Goal: Information Seeking & Learning: Check status

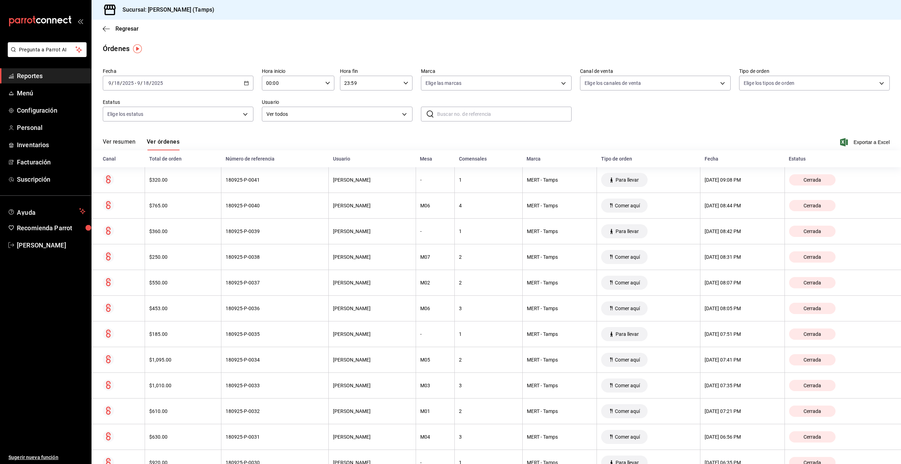
click at [115, 146] on button "Ver resumen" at bounding box center [119, 144] width 33 height 12
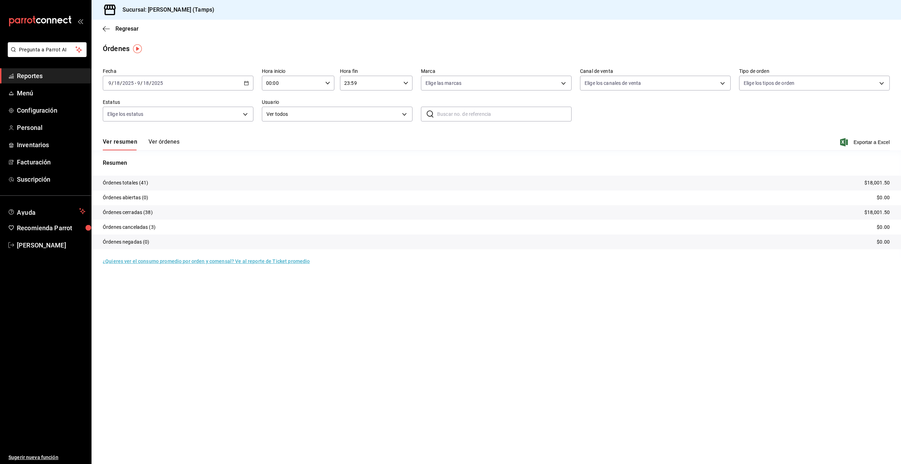
click at [179, 138] on button "Ver órdenes" at bounding box center [164, 144] width 31 height 12
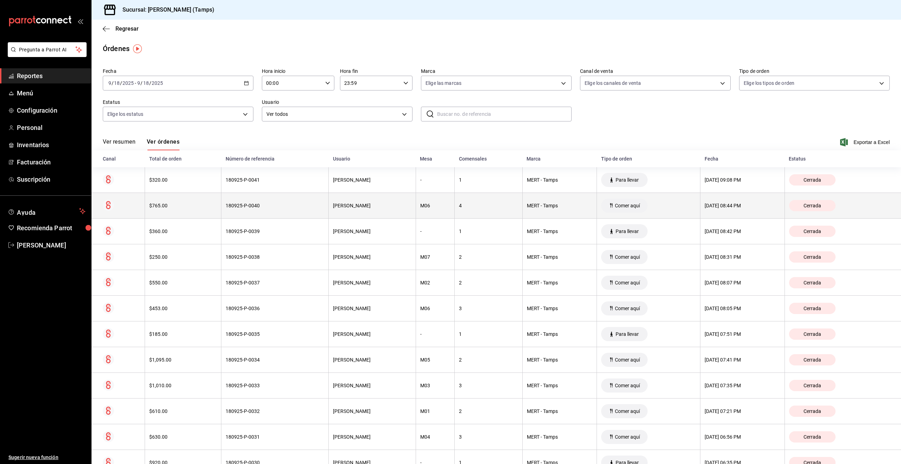
click at [430, 208] on div "M06" at bounding box center [435, 206] width 30 height 6
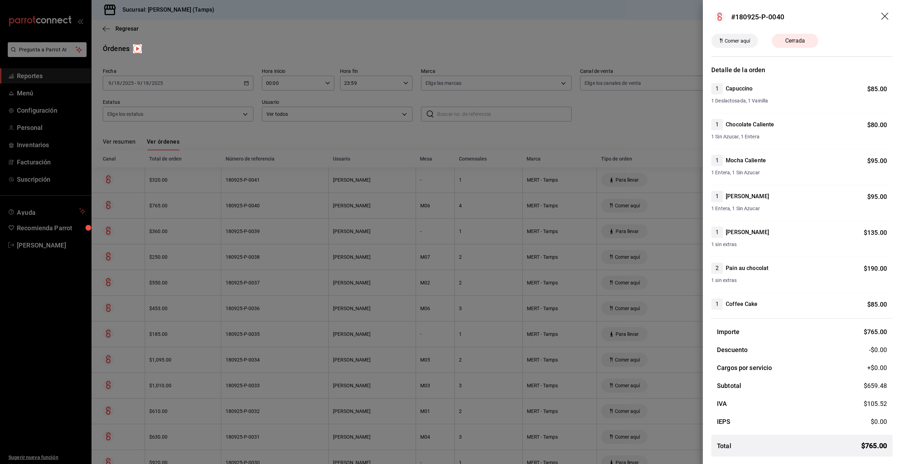
drag, startPoint x: 185, startPoint y: 209, endPoint x: 232, endPoint y: 208, distance: 47.2
click at [185, 209] on div at bounding box center [450, 232] width 901 height 464
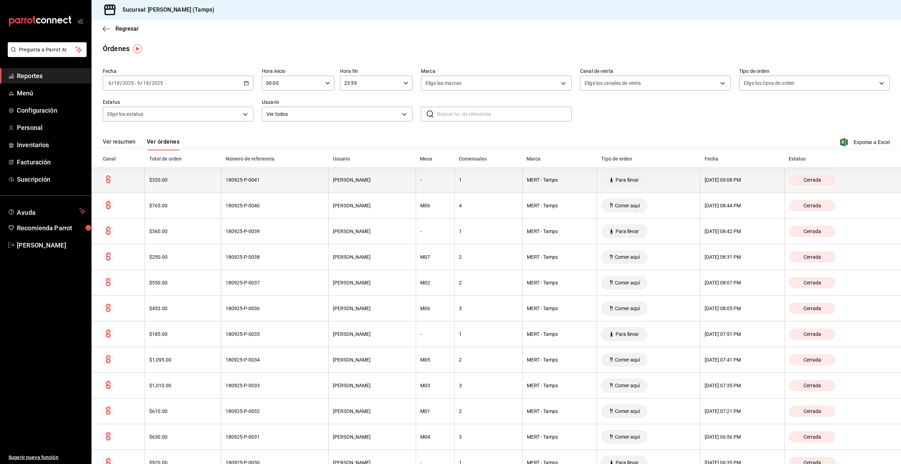
click at [366, 189] on th "[PERSON_NAME]" at bounding box center [372, 180] width 87 height 26
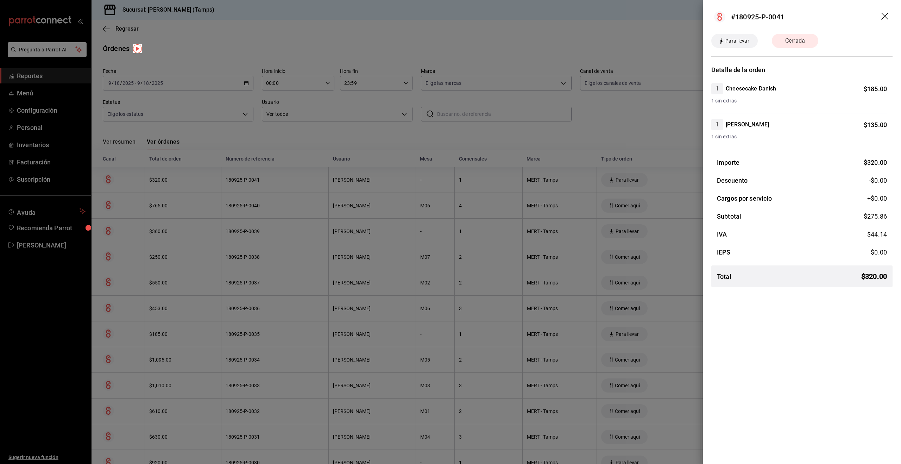
drag, startPoint x: 331, startPoint y: 223, endPoint x: 326, endPoint y: 226, distance: 6.0
click at [331, 223] on div at bounding box center [450, 232] width 901 height 464
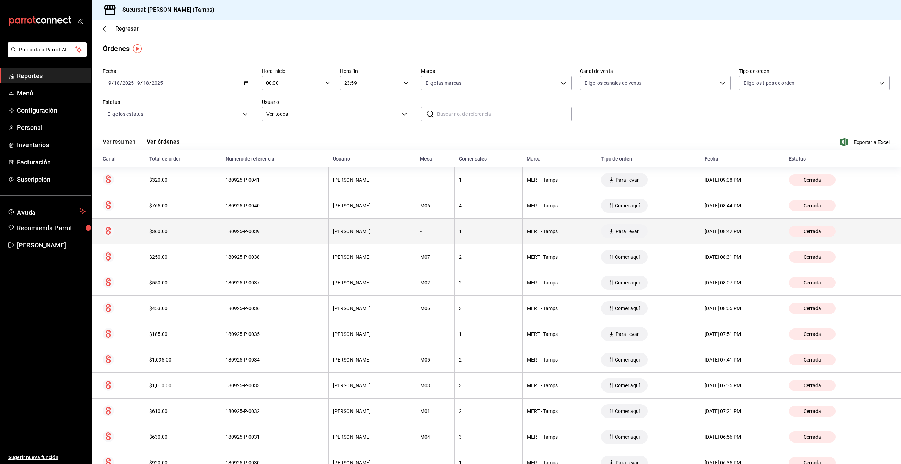
click at [295, 236] on th "180925-P-0039" at bounding box center [274, 232] width 107 height 26
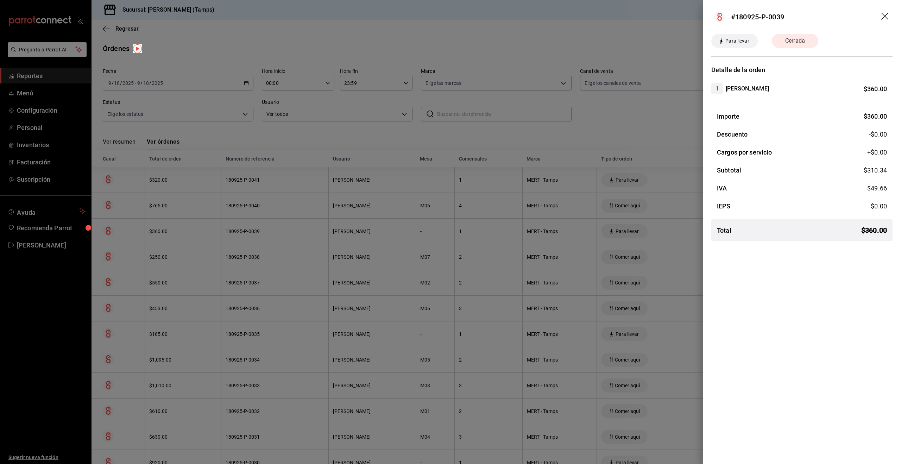
click at [295, 236] on div at bounding box center [450, 232] width 901 height 464
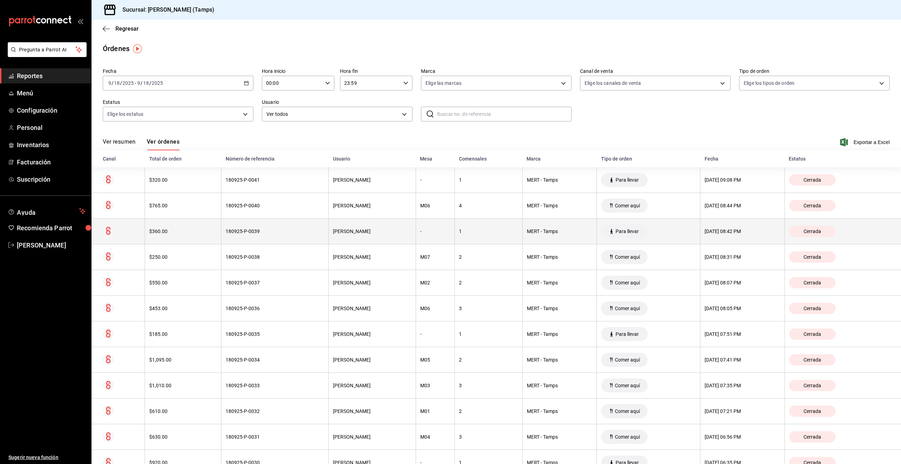
click at [283, 234] on th "180925-P-0039" at bounding box center [274, 232] width 107 height 26
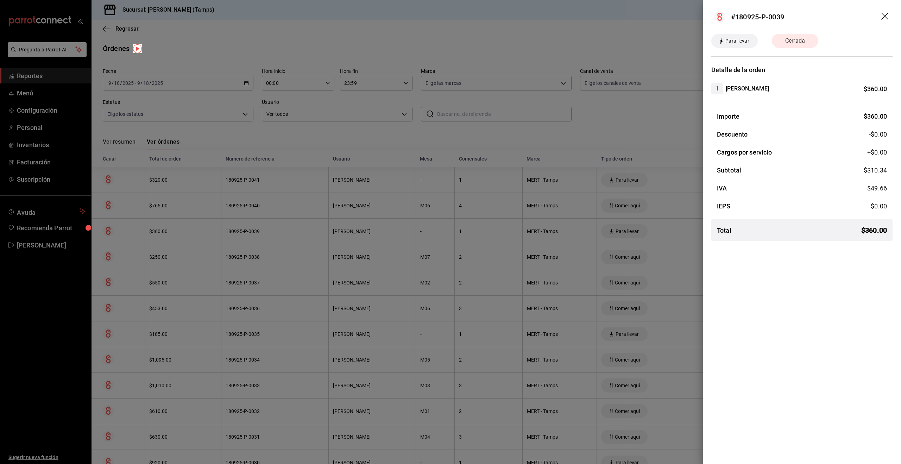
click at [283, 234] on div at bounding box center [450, 232] width 901 height 464
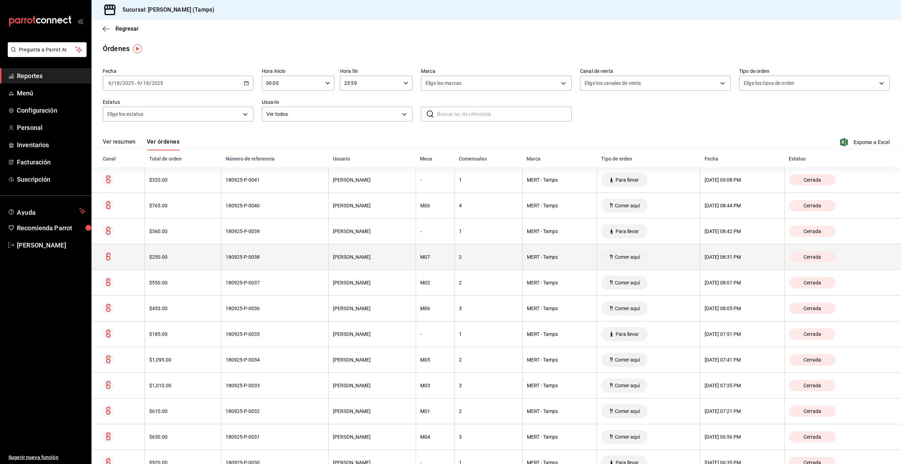
click at [284, 264] on th "180925-P-0038" at bounding box center [274, 257] width 107 height 26
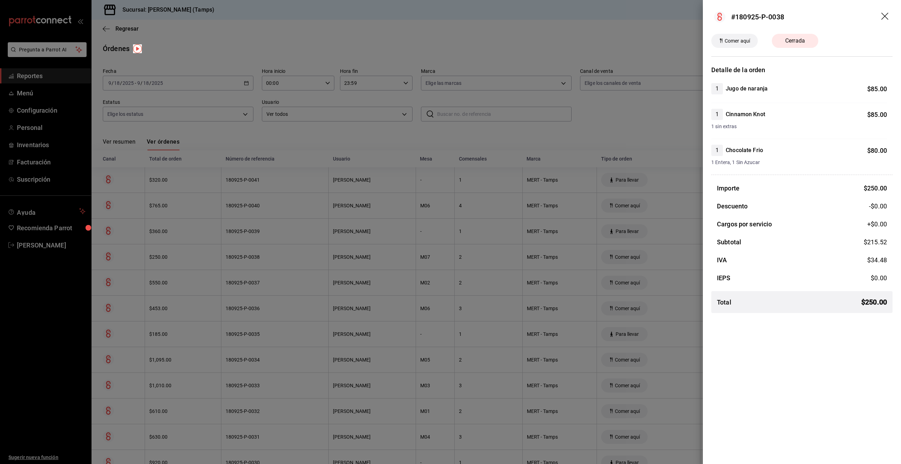
click at [284, 264] on div at bounding box center [450, 232] width 901 height 464
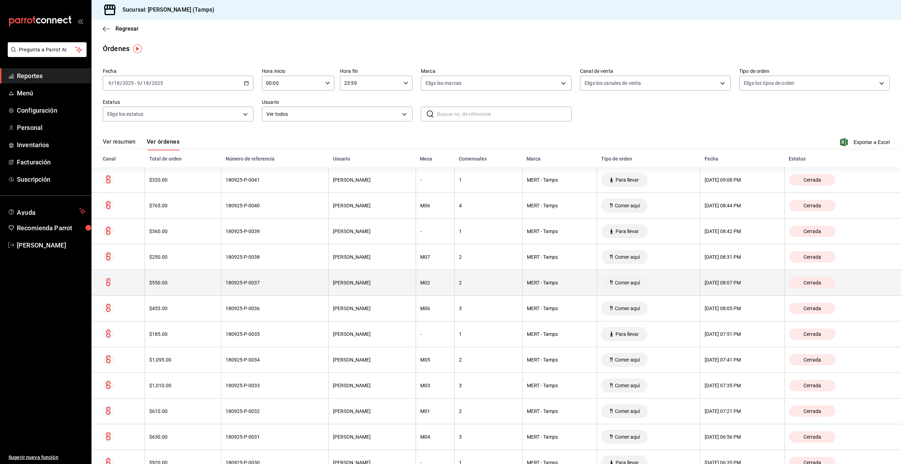
click at [287, 290] on th "180925-P-0037" at bounding box center [274, 283] width 107 height 26
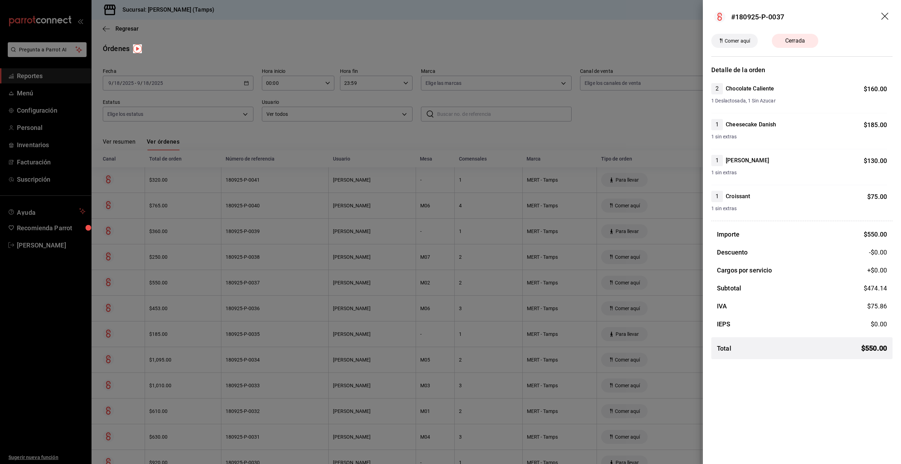
click at [287, 290] on div at bounding box center [450, 232] width 901 height 464
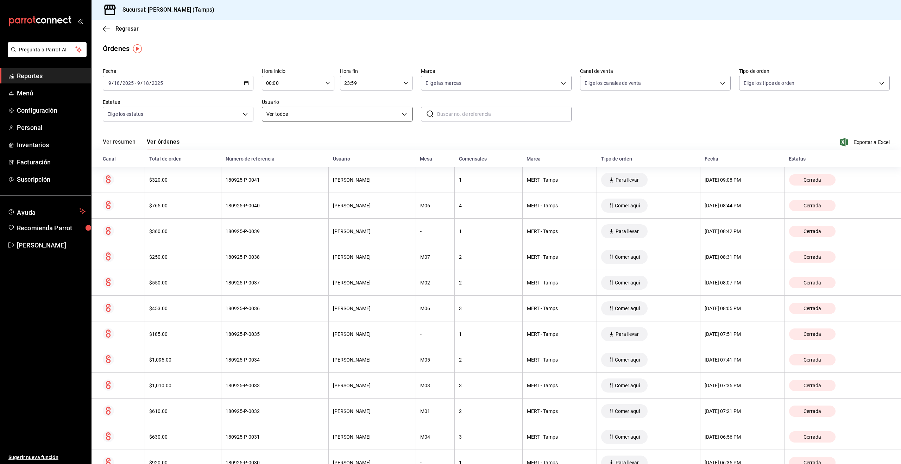
click at [322, 116] on body "Pregunta a Parrot AI Reportes Menú Configuración Personal Inventarios Facturaci…" at bounding box center [450, 232] width 901 height 464
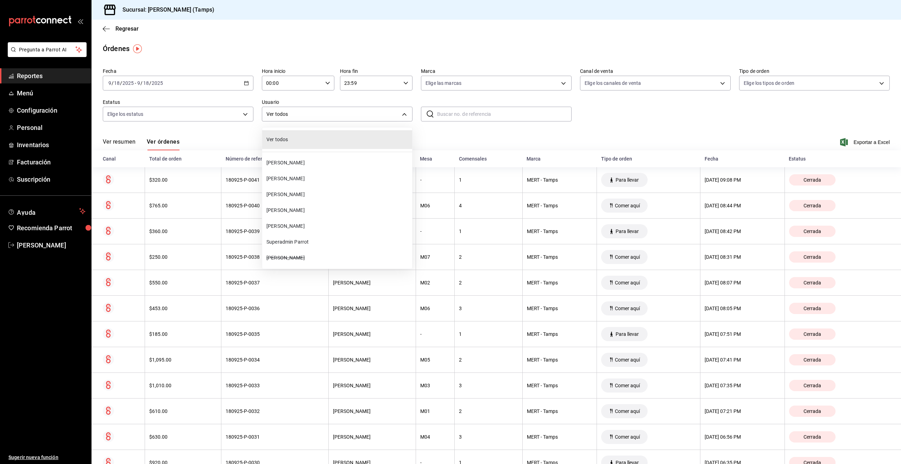
click at [472, 94] on div at bounding box center [450, 232] width 901 height 464
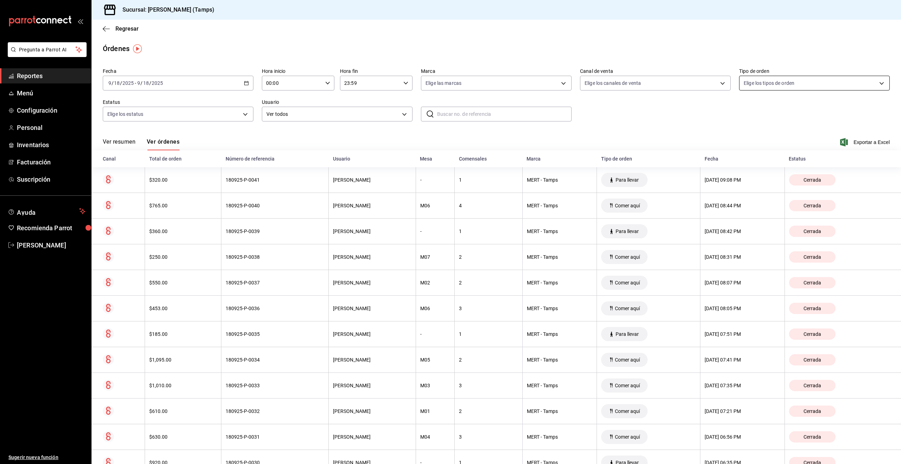
click at [762, 78] on body "Pregunta a Parrot AI Reportes Menú Configuración Personal Inventarios Facturaci…" at bounding box center [450, 232] width 901 height 464
click at [774, 153] on span "Para llevar" at bounding box center [822, 149] width 128 height 7
type input "2830902e-cd04-4869-95d8-e1d53a9bc203"
checkbox input "true"
click at [616, 116] on div at bounding box center [450, 232] width 901 height 464
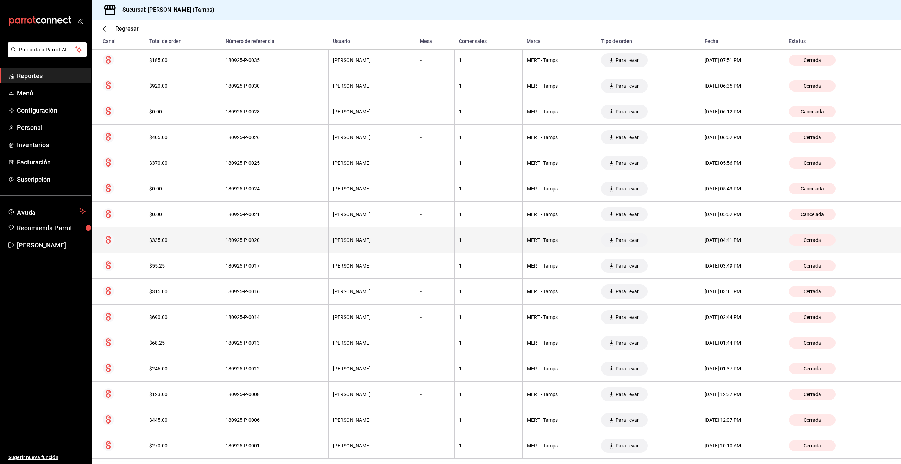
scroll to position [190, 0]
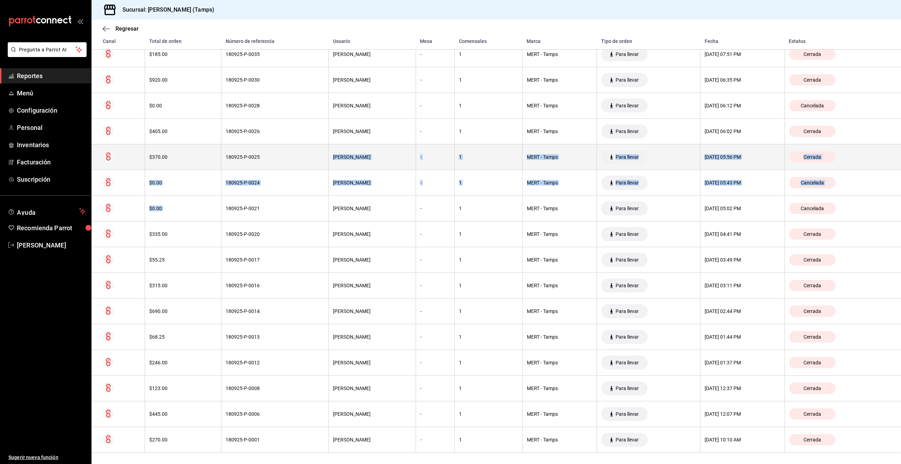
drag, startPoint x: 246, startPoint y: 205, endPoint x: 282, endPoint y: 157, distance: 59.8
click at [281, 158] on tbody "$320.00 180925-P-0041 [PERSON_NAME] - 1 [PERSON_NAME] - Tamps Para llevar [DATE…" at bounding box center [496, 221] width 809 height 462
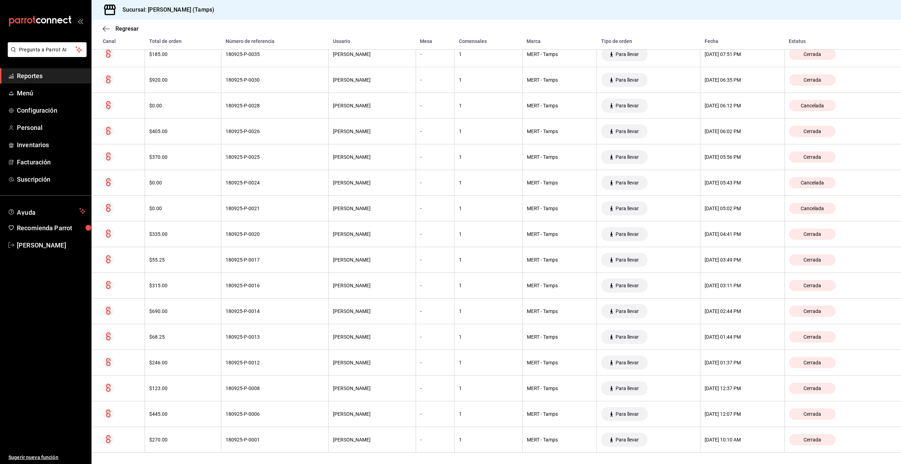
click at [369, 26] on div "Regresar" at bounding box center [496, 29] width 809 height 18
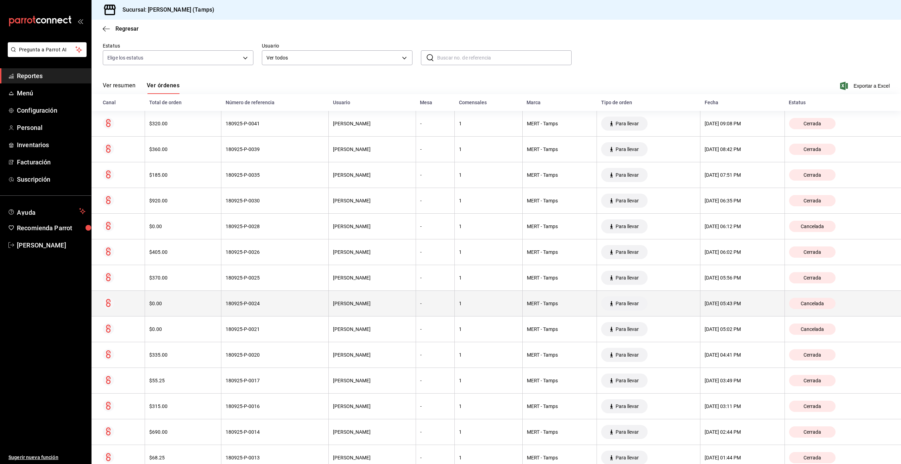
scroll to position [55, 0]
click at [259, 302] on div "180925-P-0024" at bounding box center [275, 305] width 99 height 6
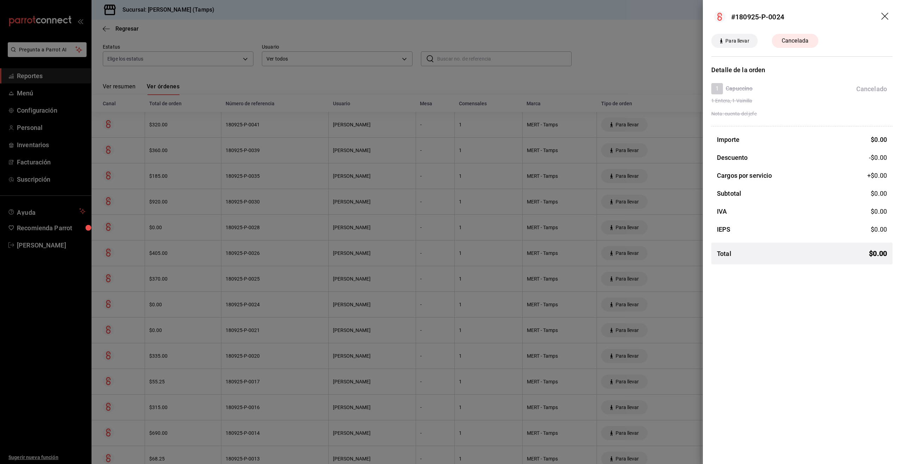
click at [253, 327] on div at bounding box center [450, 232] width 901 height 464
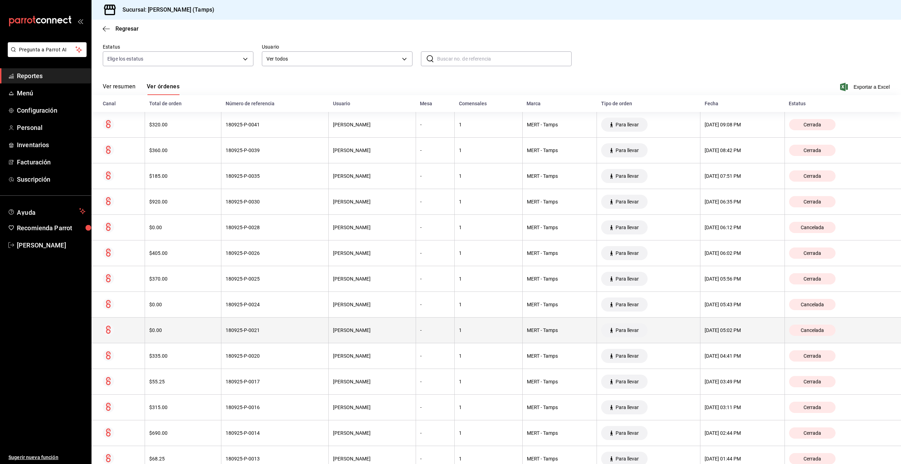
click at [254, 329] on div "180925-P-0021" at bounding box center [275, 330] width 99 height 6
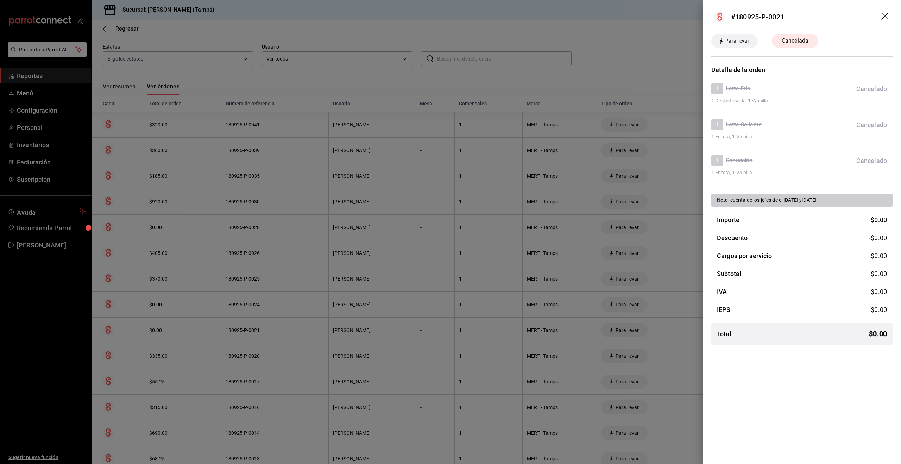
click at [273, 261] on div at bounding box center [450, 232] width 901 height 464
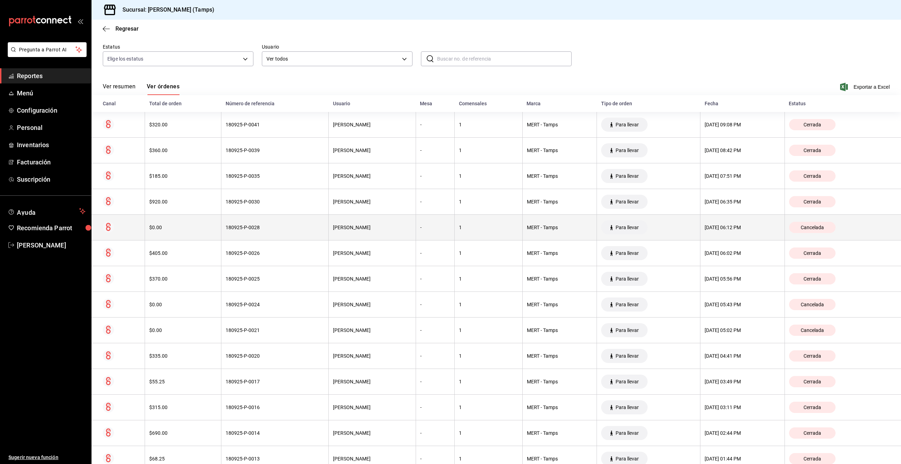
click at [474, 222] on th "1" at bounding box center [489, 228] width 68 height 26
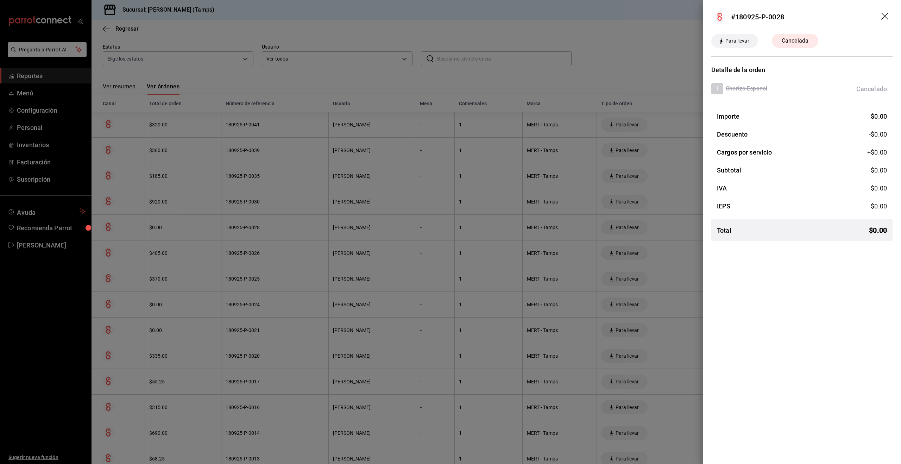
click at [474, 222] on div at bounding box center [450, 232] width 901 height 464
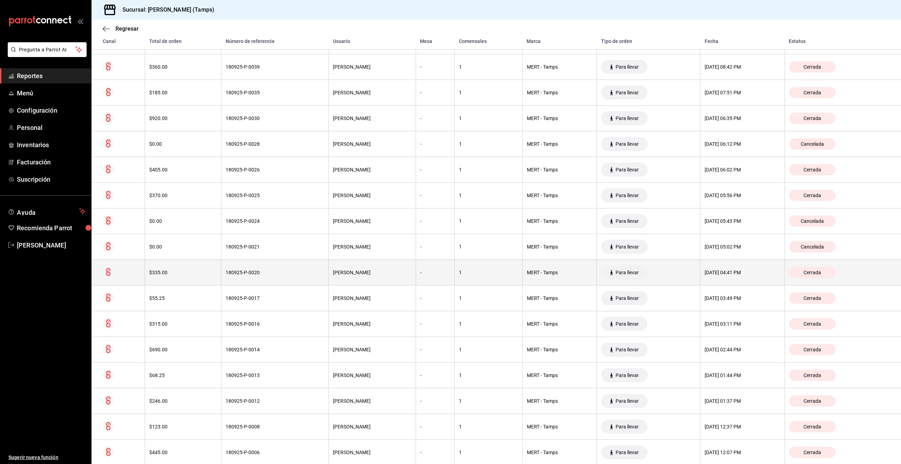
scroll to position [154, 0]
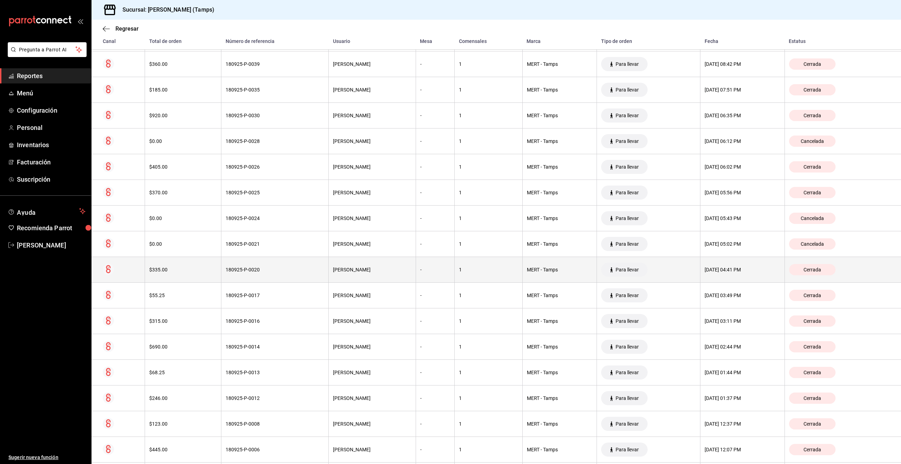
click at [176, 271] on div "$335.00" at bounding box center [183, 270] width 68 height 6
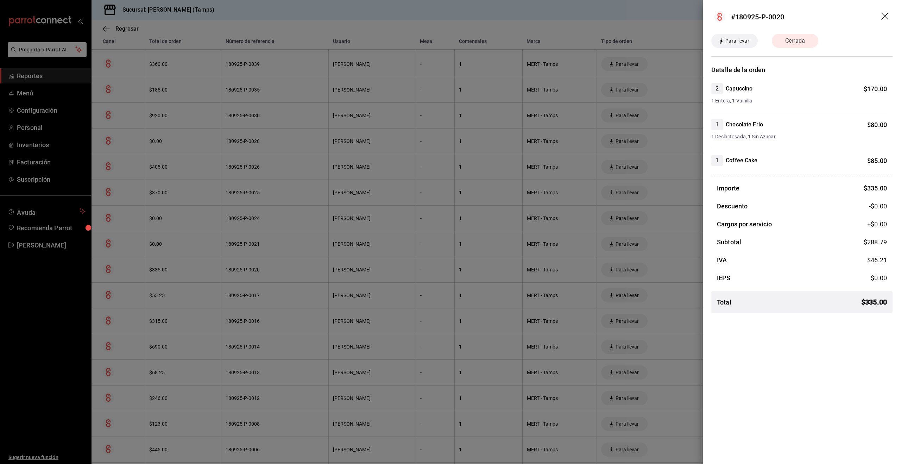
click at [289, 193] on div at bounding box center [450, 232] width 901 height 464
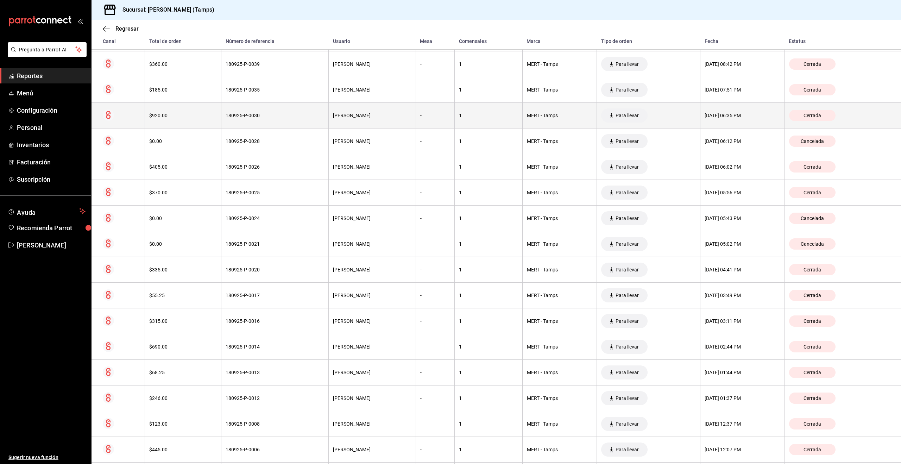
click at [212, 115] on div "$920.00" at bounding box center [183, 116] width 68 height 6
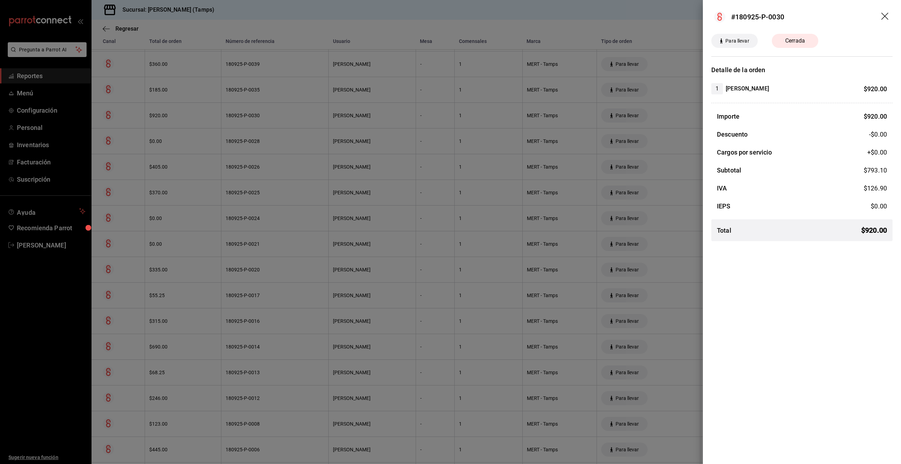
click at [208, 98] on div at bounding box center [450, 232] width 901 height 464
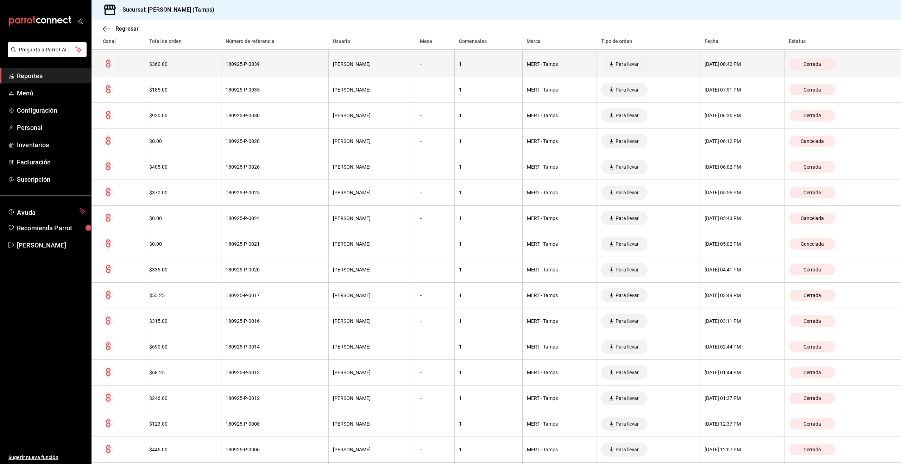
click at [201, 69] on th "$360.00" at bounding box center [183, 64] width 76 height 26
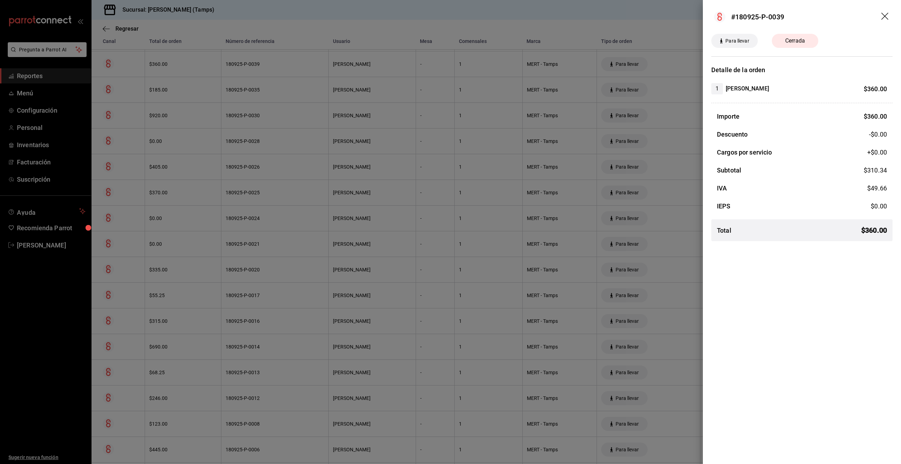
drag, startPoint x: 300, startPoint y: 164, endPoint x: 294, endPoint y: 166, distance: 6.9
click at [300, 164] on div at bounding box center [450, 232] width 901 height 464
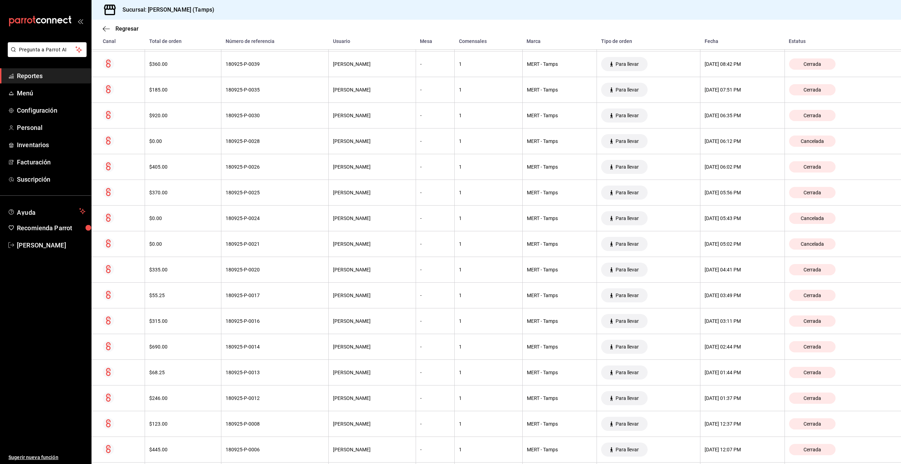
scroll to position [0, 0]
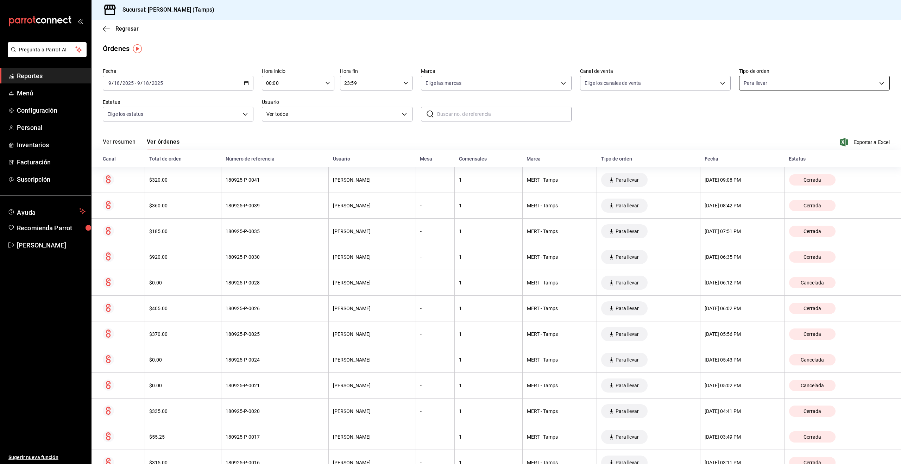
click at [790, 85] on body "Pregunta a Parrot AI Reportes Menú Configuración Personal Inventarios Facturaci…" at bounding box center [450, 232] width 901 height 464
click at [783, 107] on li "Ver todos" at bounding box center [814, 109] width 150 height 21
type input "5abe6549-b54f-4aba-a4dd-7f5457b2cdee,2830902e-cd04-4869-95d8-e1d53a9bc203,7bd9d…"
checkbox input "true"
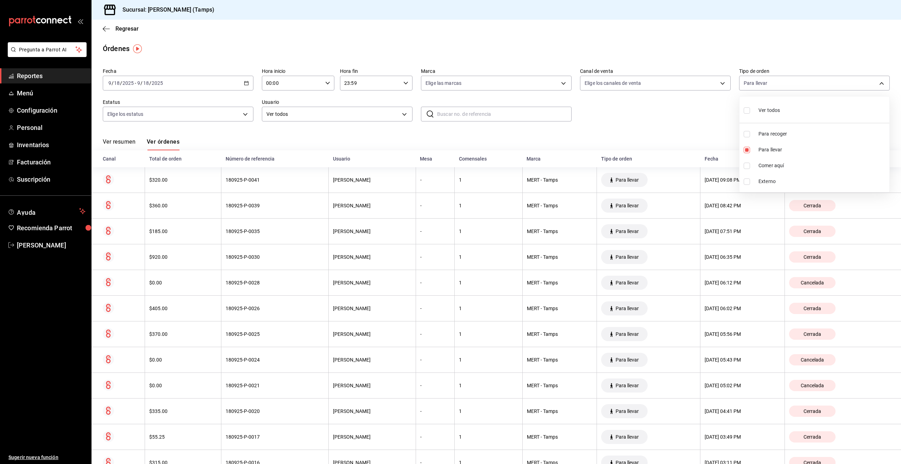
checkbox input "true"
click at [756, 115] on div "Ver todos" at bounding box center [762, 109] width 36 height 15
checkbox input "false"
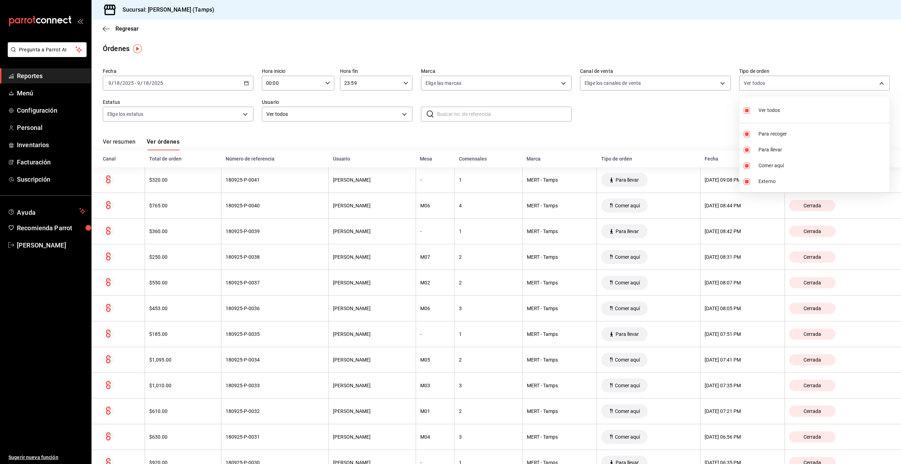
checkbox input "false"
drag, startPoint x: 510, startPoint y: 135, endPoint x: 427, endPoint y: 190, distance: 99.6
click at [510, 135] on div at bounding box center [450, 232] width 901 height 464
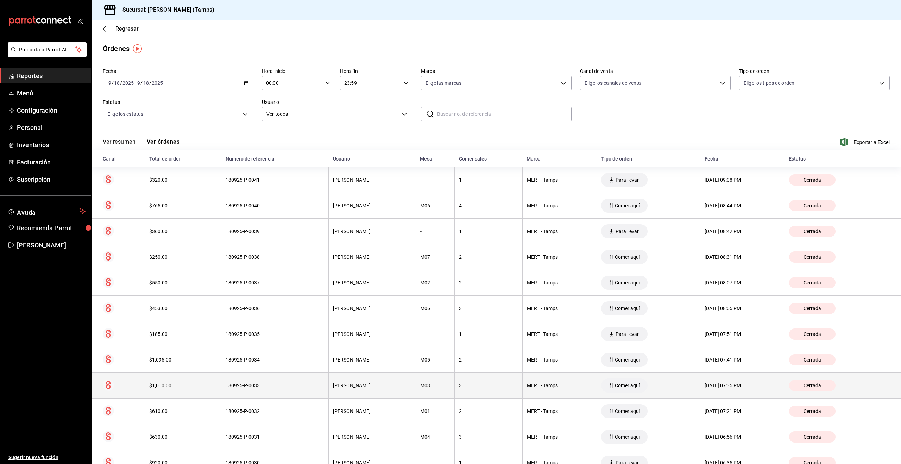
click at [430, 386] on div "M03" at bounding box center [435, 386] width 30 height 6
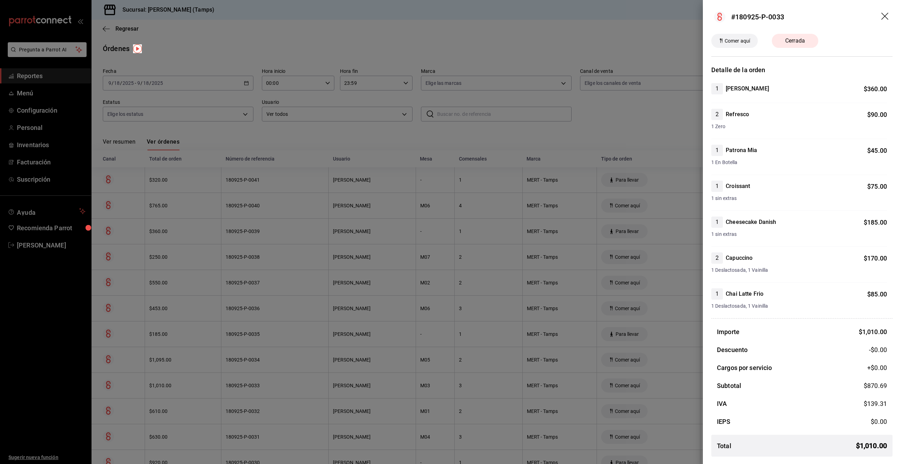
click at [491, 143] on div at bounding box center [450, 232] width 901 height 464
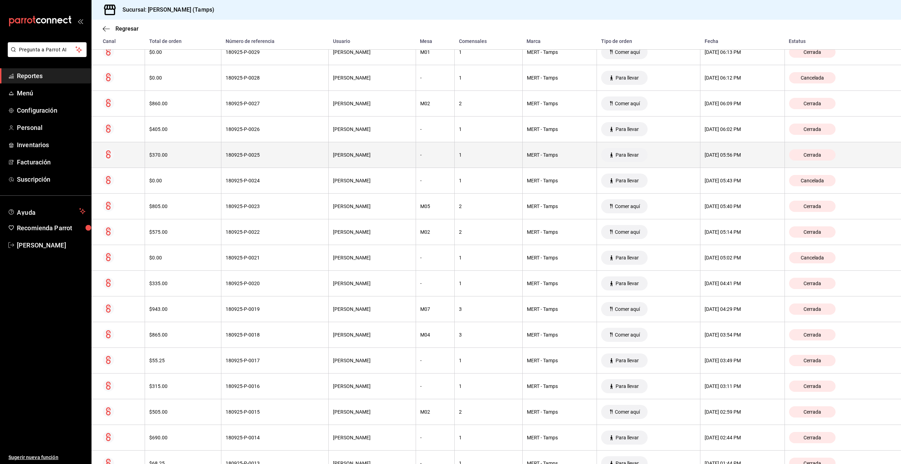
scroll to position [450, 0]
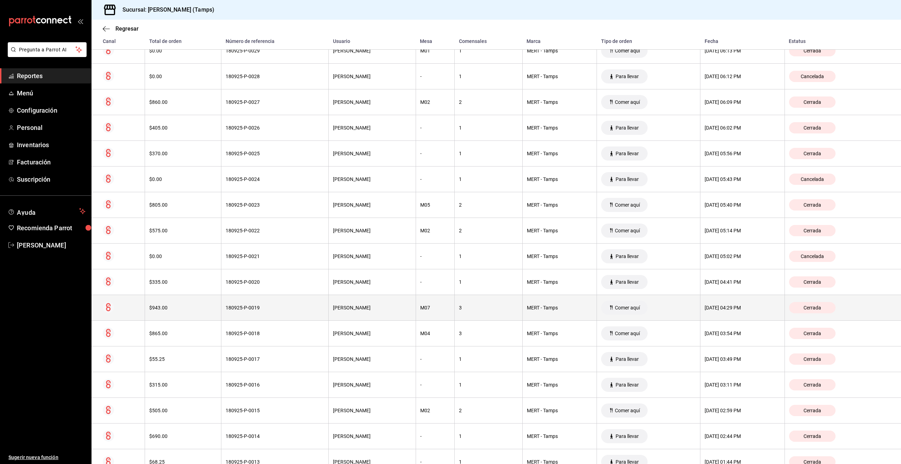
click at [462, 308] on div "3" at bounding box center [488, 308] width 59 height 6
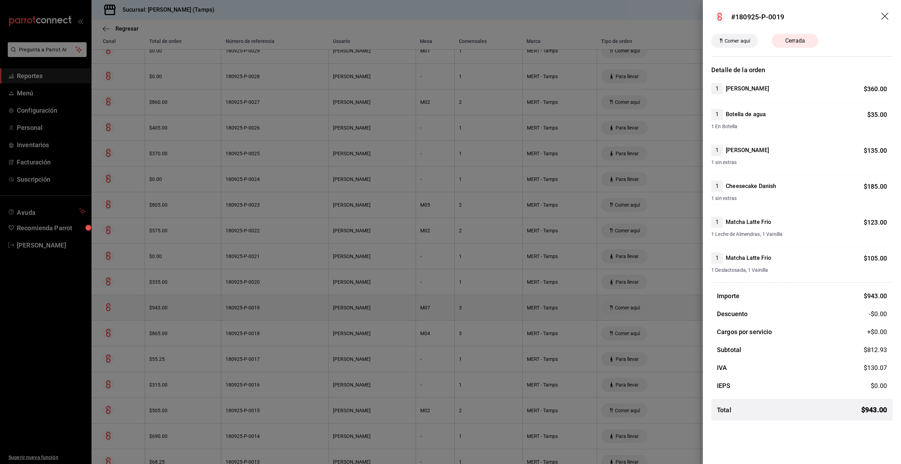
click at [462, 308] on div at bounding box center [450, 232] width 901 height 464
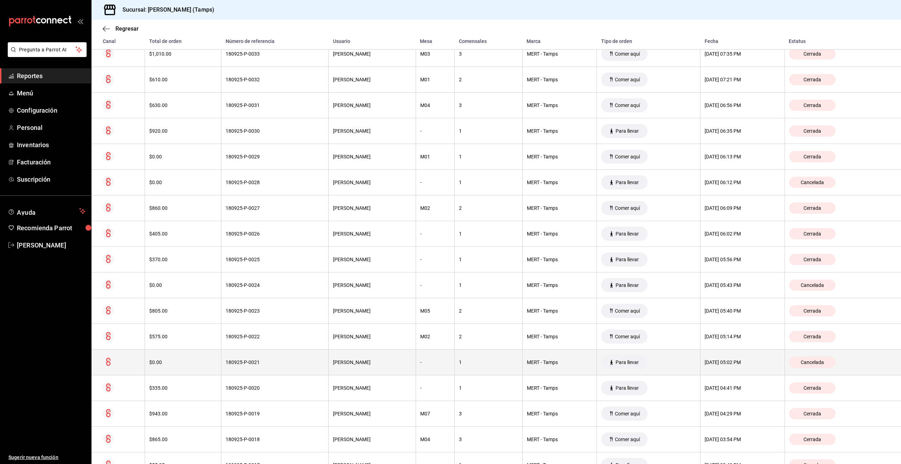
scroll to position [0, 0]
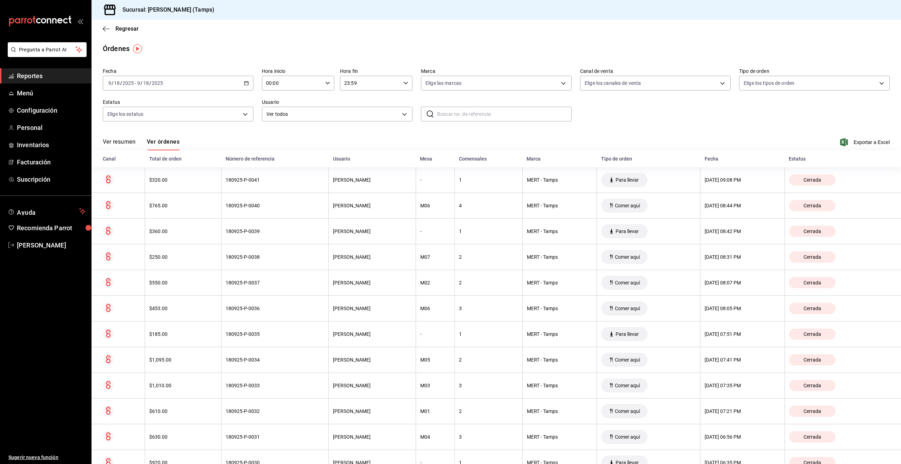
click at [30, 72] on span "Reportes" at bounding box center [51, 76] width 69 height 10
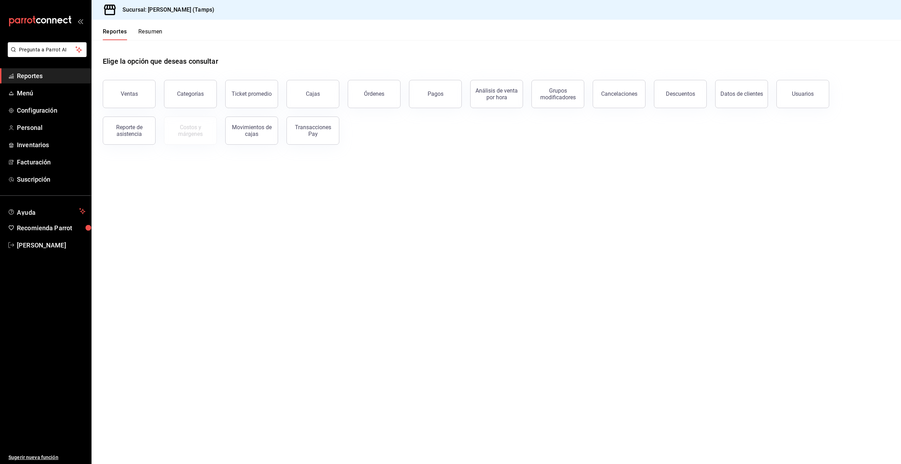
click at [143, 97] on button "Ventas" at bounding box center [129, 94] width 53 height 28
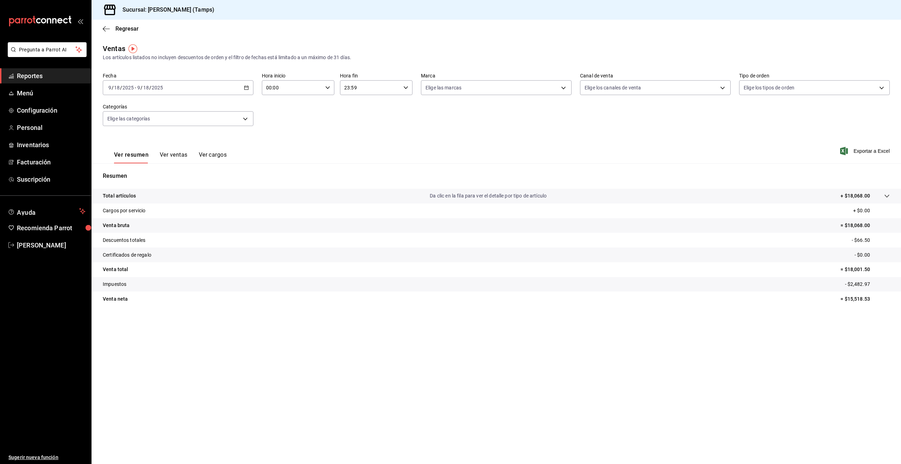
click at [176, 153] on button "Ver ventas" at bounding box center [174, 157] width 28 height 12
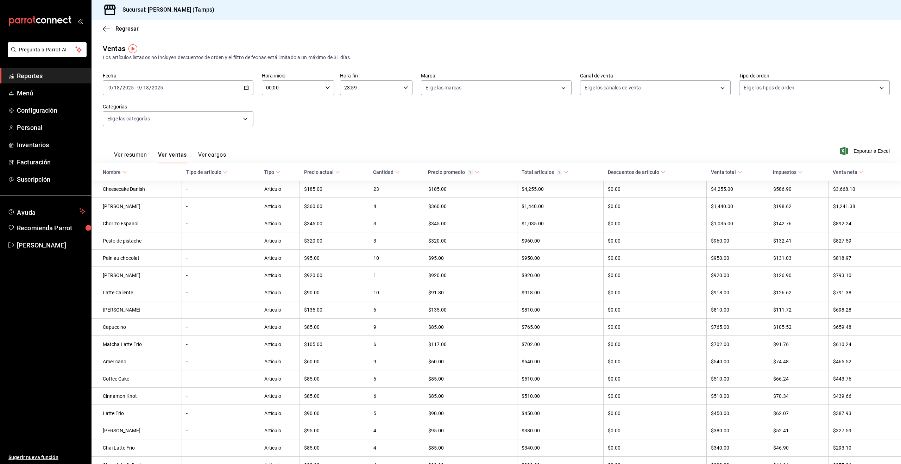
click at [30, 79] on span "Reportes" at bounding box center [51, 76] width 69 height 10
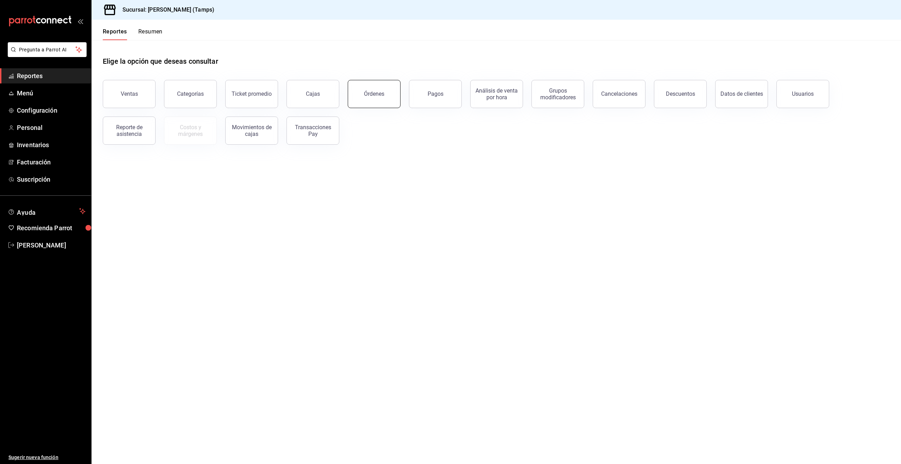
click at [367, 94] on div "Órdenes" at bounding box center [374, 93] width 20 height 7
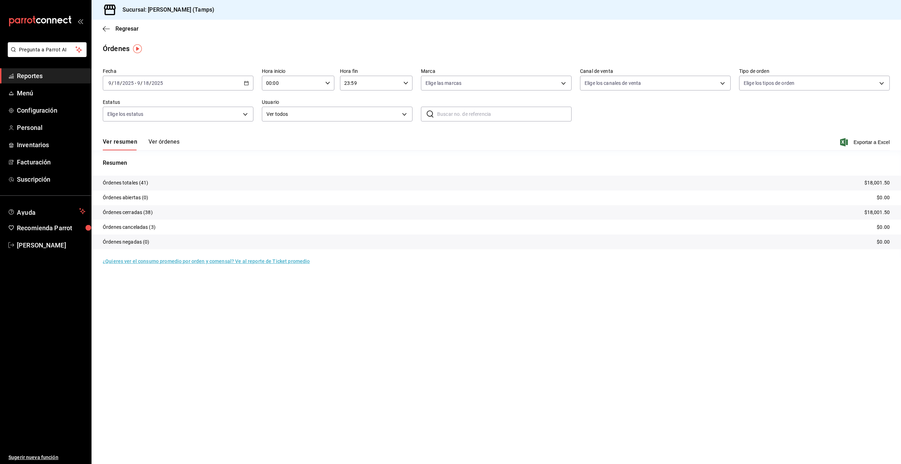
click at [158, 140] on button "Ver órdenes" at bounding box center [164, 144] width 31 height 12
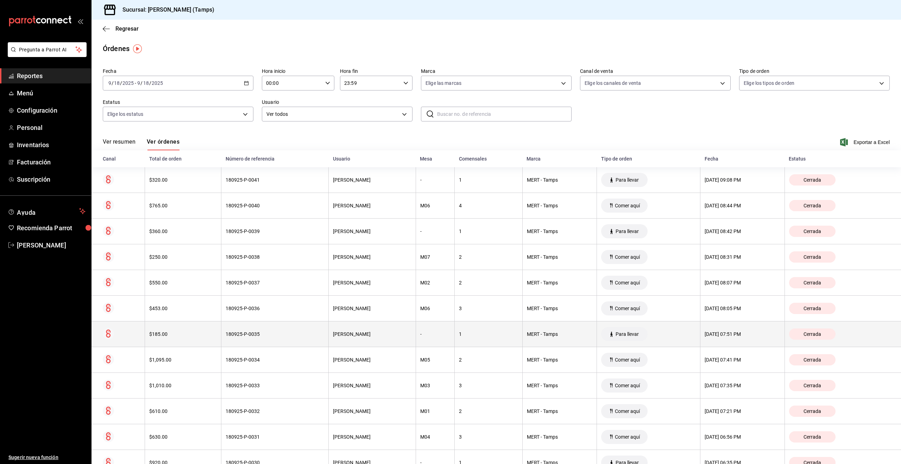
click at [764, 335] on div "[DATE] 07:51 PM" at bounding box center [743, 334] width 76 height 6
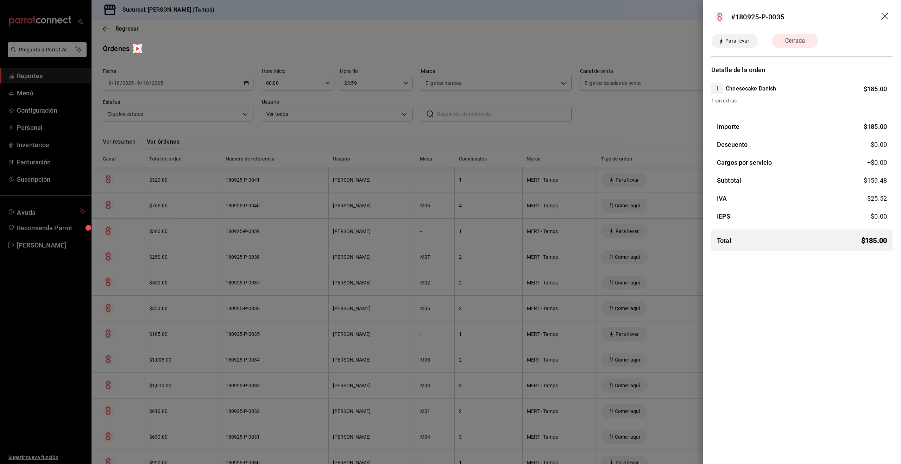
click at [426, 133] on div at bounding box center [450, 232] width 901 height 464
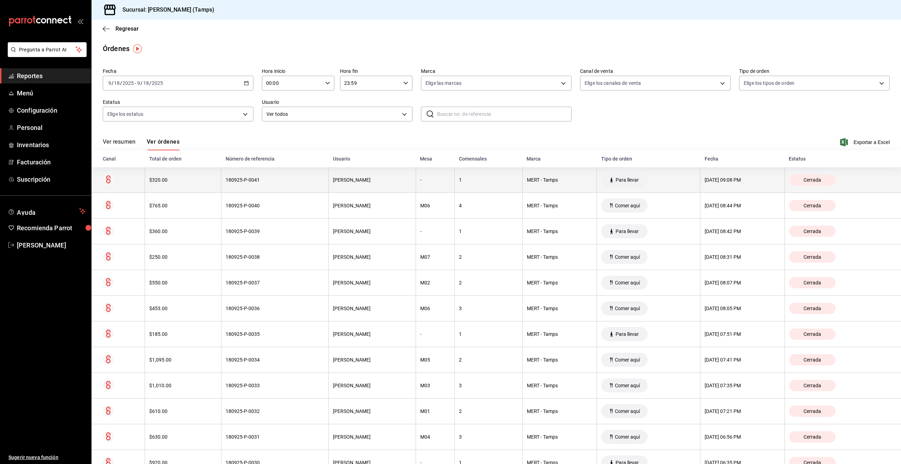
click at [153, 175] on th "$320.00" at bounding box center [183, 180] width 76 height 26
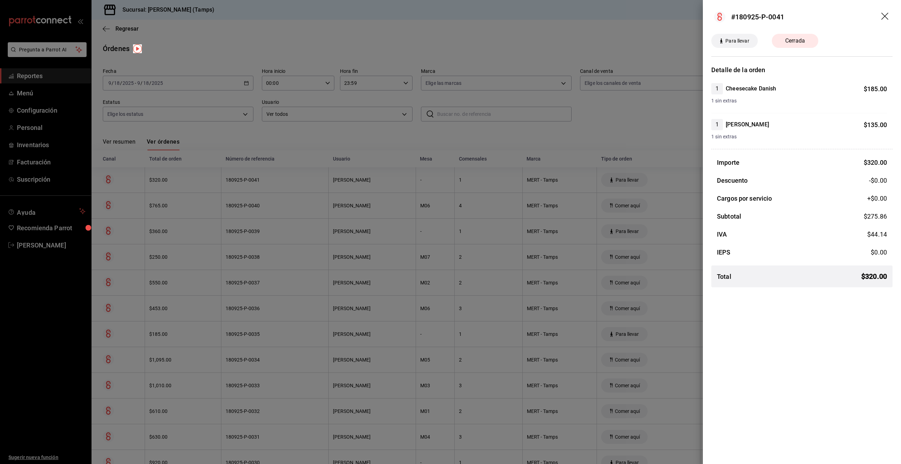
click at [303, 160] on div at bounding box center [450, 232] width 901 height 464
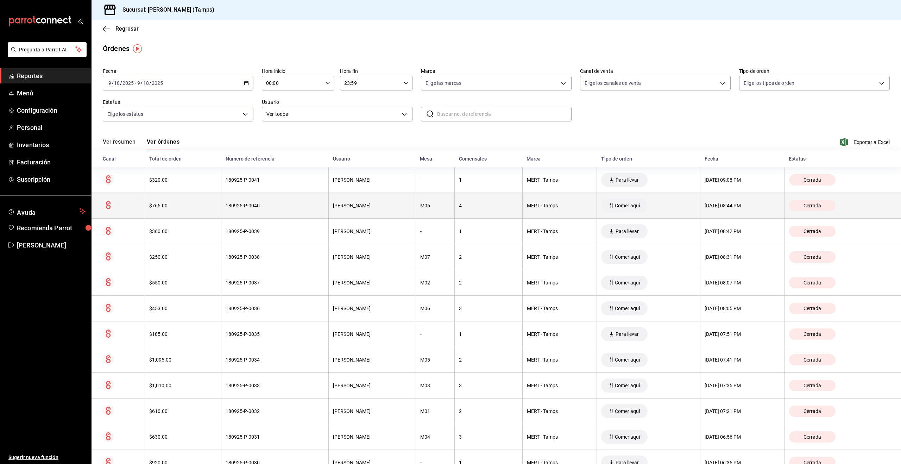
click at [180, 213] on th "$765.00" at bounding box center [183, 206] width 76 height 26
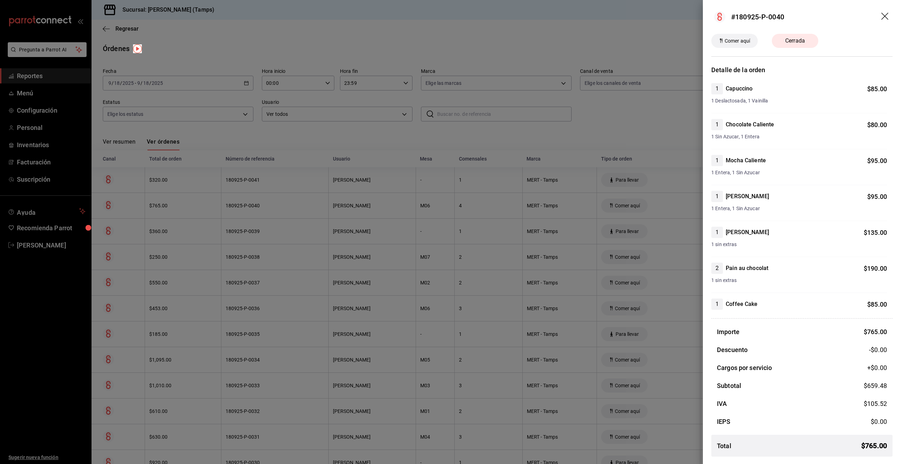
click at [180, 214] on div at bounding box center [450, 232] width 901 height 464
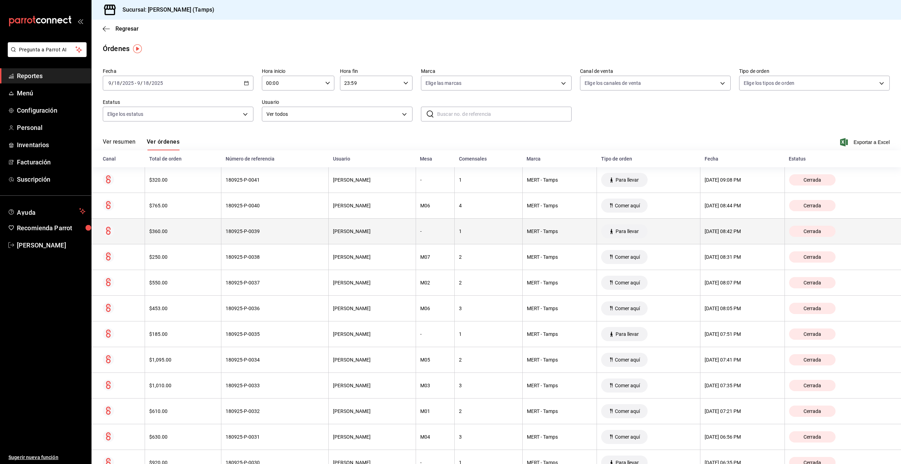
click at [266, 231] on div "180925-P-0039" at bounding box center [275, 231] width 99 height 6
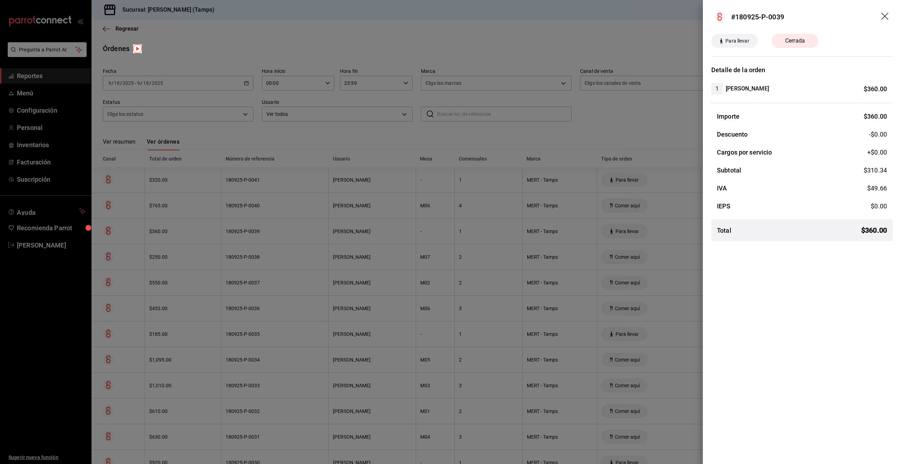
click at [266, 231] on div at bounding box center [450, 232] width 901 height 464
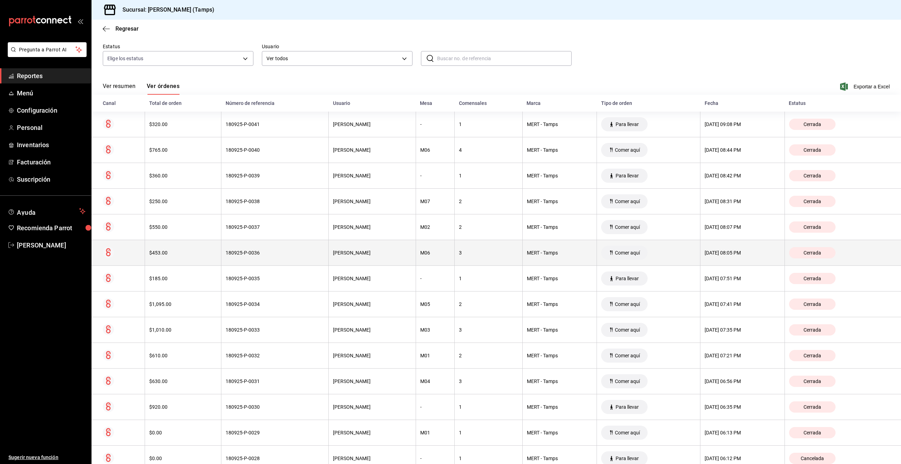
scroll to position [67, 0]
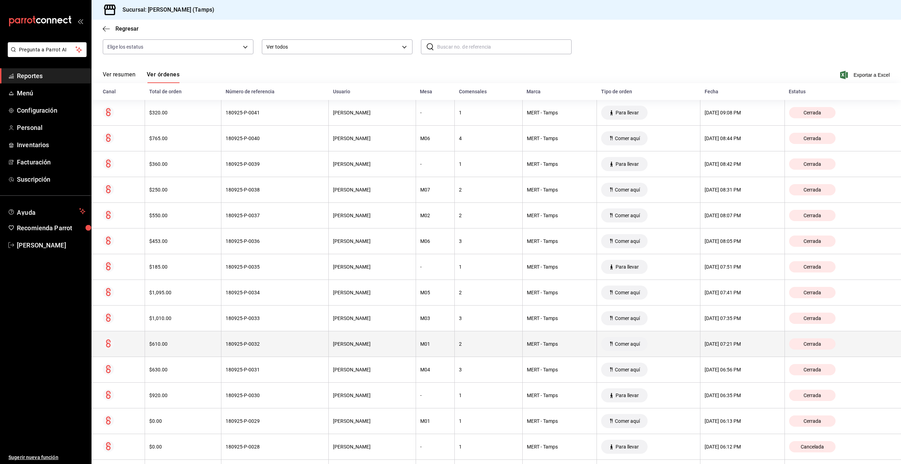
click at [422, 340] on th "M01" at bounding box center [435, 344] width 39 height 26
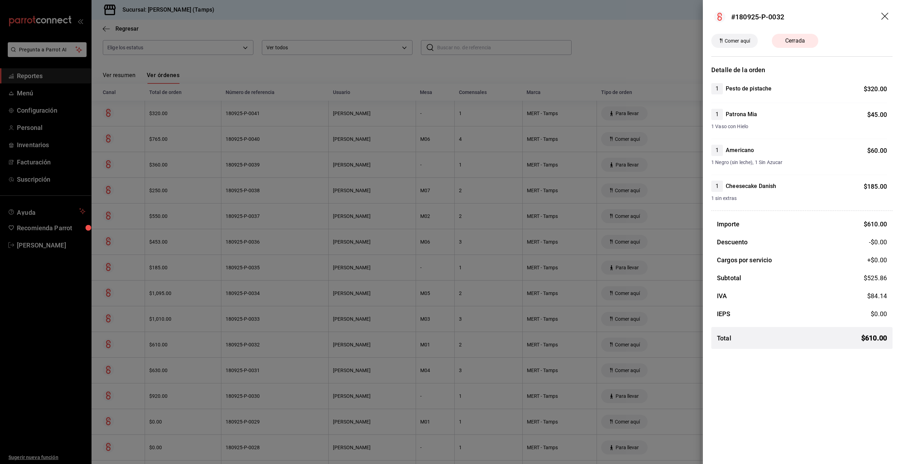
scroll to position [66, 0]
click at [422, 340] on div at bounding box center [450, 232] width 901 height 464
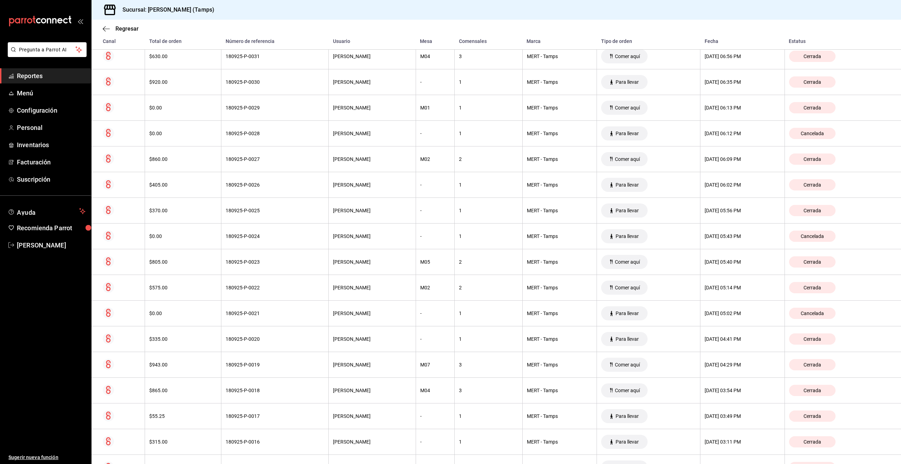
scroll to position [0, 0]
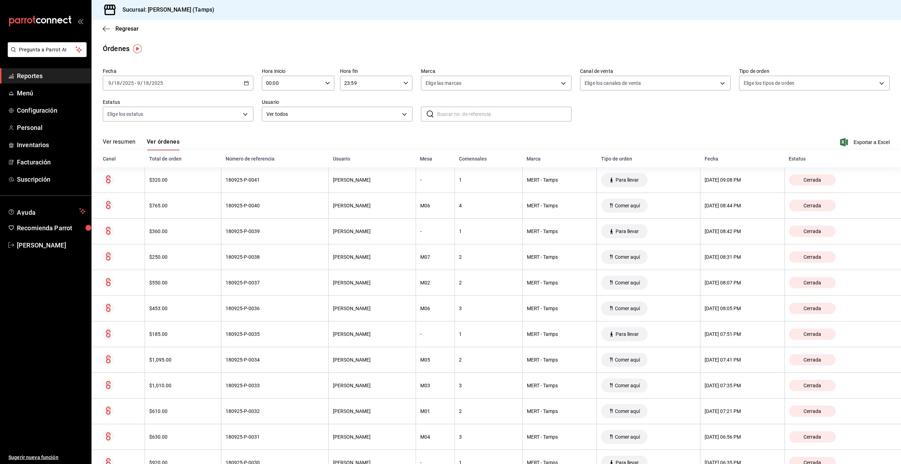
click at [330, 134] on div "Ver resumen Ver órdenes Exportar a Excel" at bounding box center [496, 140] width 787 height 20
click at [119, 139] on button "Ver resumen" at bounding box center [119, 144] width 33 height 12
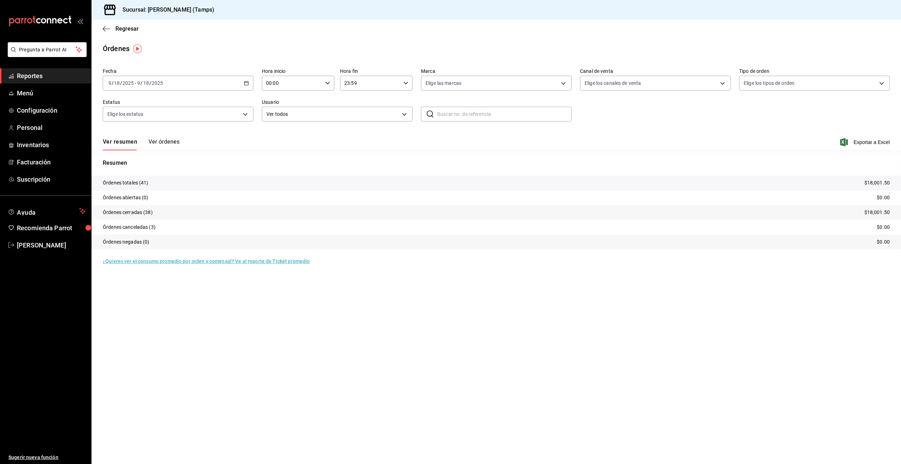
click at [259, 261] on link "¿Quieres ver el consumo promedio por orden y comensal? Ve al reporte de Ticket …" at bounding box center [206, 261] width 207 height 6
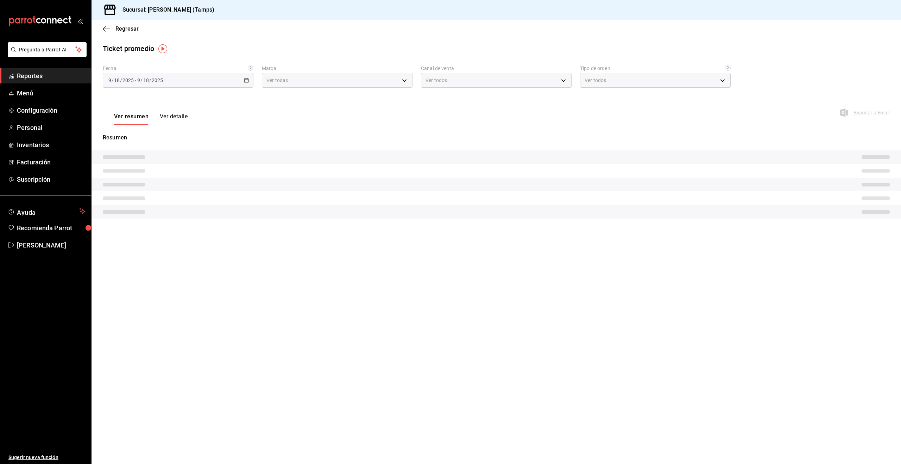
type input "aabb2f99-a08b-4925-a0d5-2645b0ebf612"
type input "PARROT,UBER_EATS,RAPPI,DIDI_FOOD,ONLINE"
type input "5abe6549-b54f-4aba-a4dd-7f5457b2cdee,2830902e-cd04-4869-95d8-e1d53a9bc203,7bd9d…"
click at [29, 77] on span "Reportes" at bounding box center [51, 76] width 69 height 10
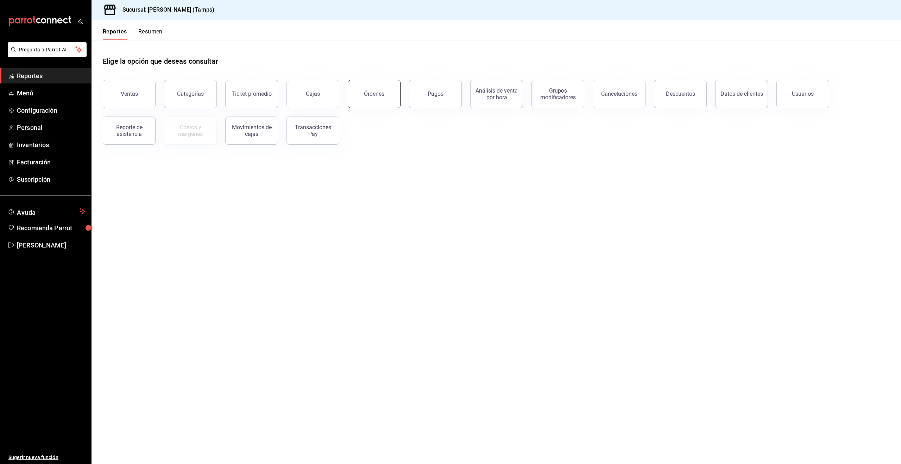
click at [384, 91] on button "Órdenes" at bounding box center [374, 94] width 53 height 28
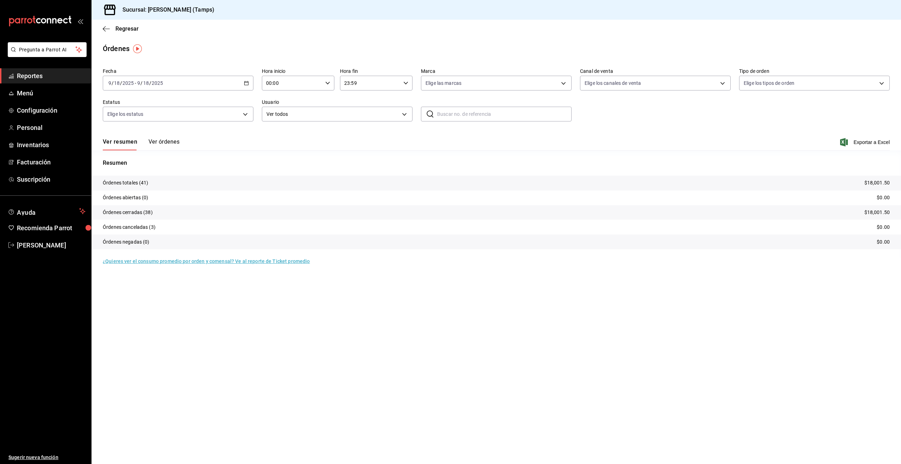
click at [169, 141] on button "Ver órdenes" at bounding box center [164, 144] width 31 height 12
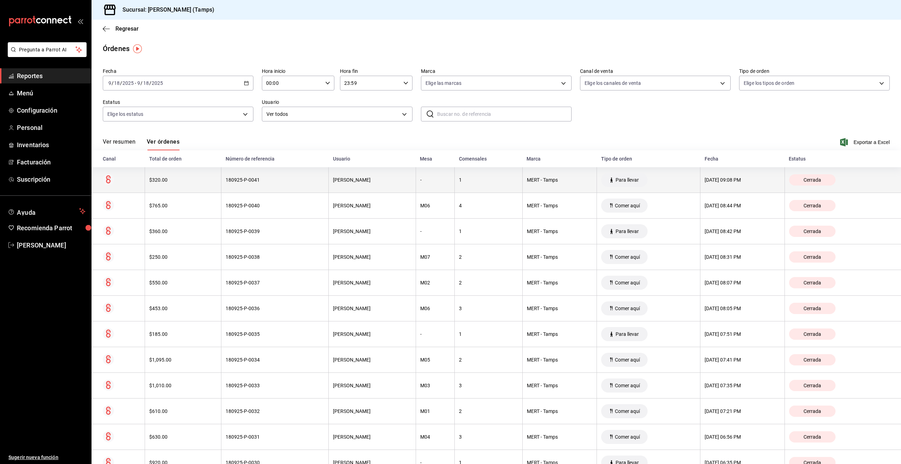
click at [551, 180] on div "MERT - Tamps" at bounding box center [560, 180] width 66 height 6
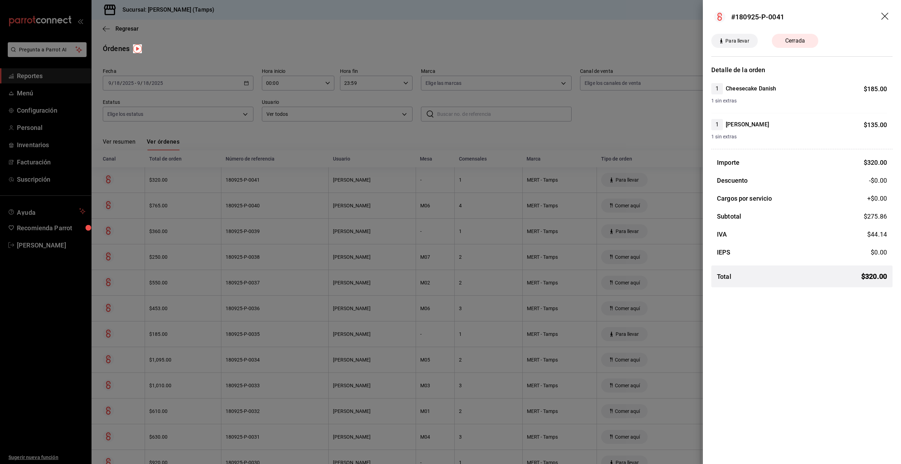
click at [535, 154] on div at bounding box center [450, 232] width 901 height 464
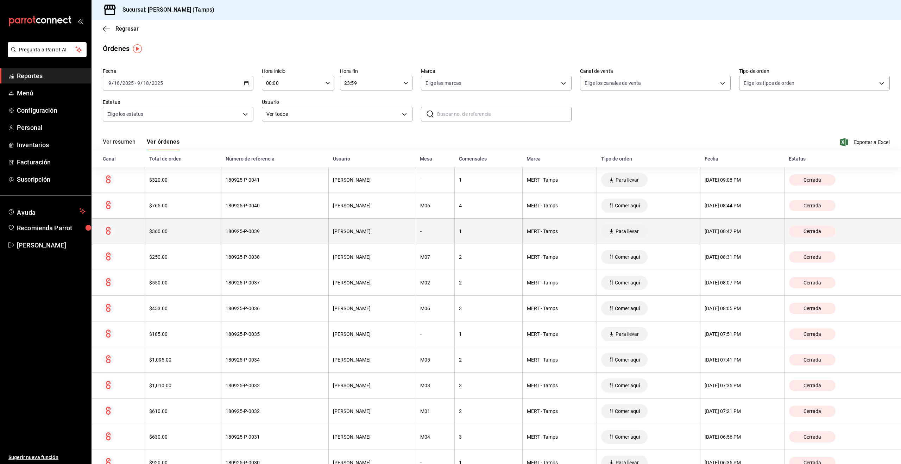
click at [432, 236] on th "-" at bounding box center [435, 232] width 39 height 26
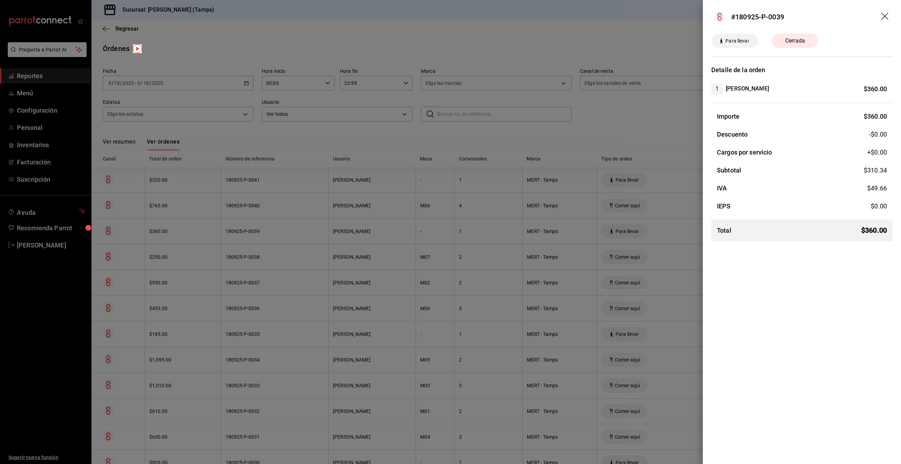
click at [431, 236] on div at bounding box center [450, 232] width 901 height 464
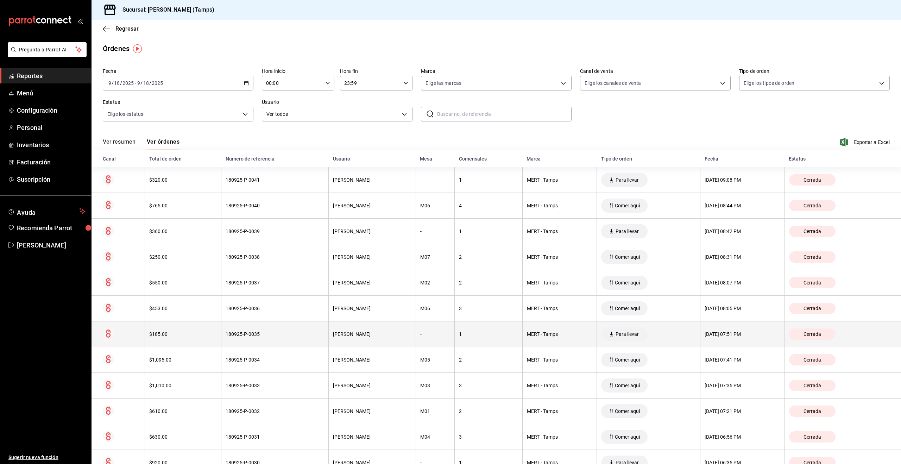
click at [455, 339] on th "1" at bounding box center [489, 334] width 68 height 26
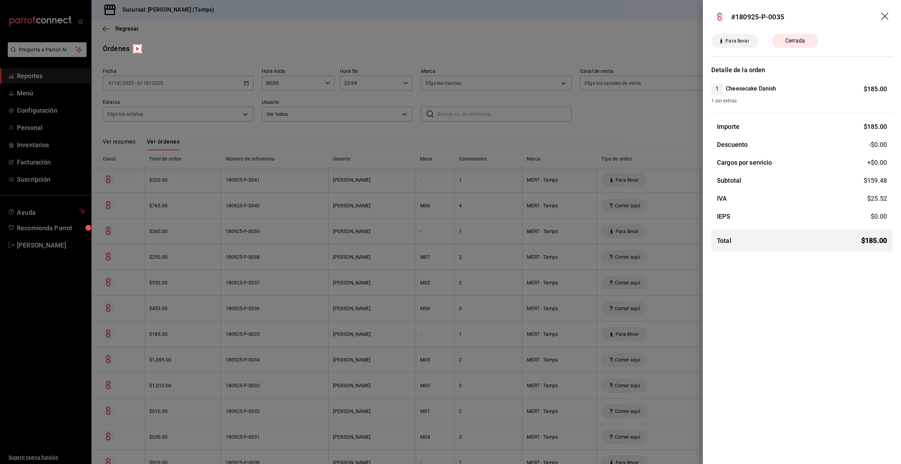
click at [451, 339] on div at bounding box center [450, 232] width 901 height 464
